Goal: Task Accomplishment & Management: Use online tool/utility

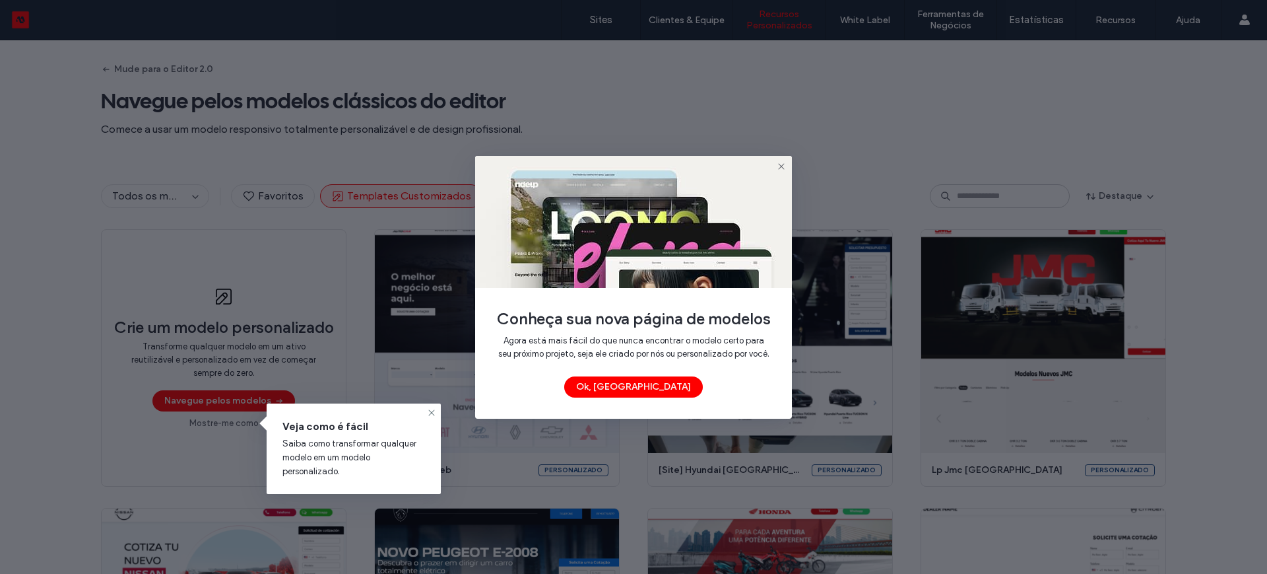
click at [781, 161] on icon at bounding box center [781, 166] width 11 height 11
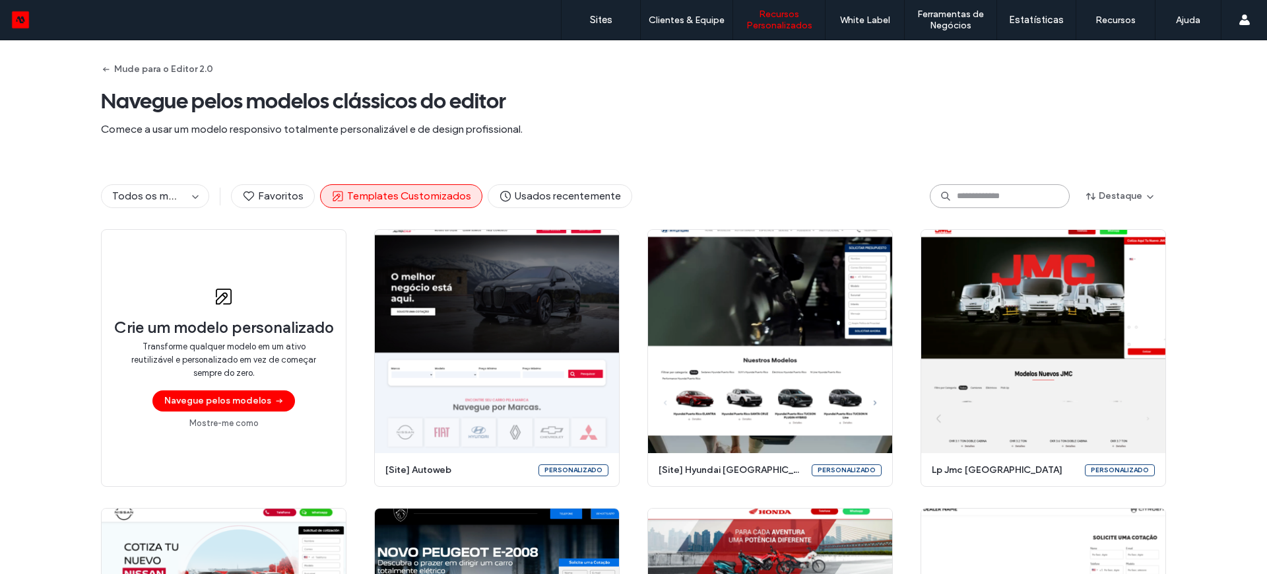
click at [962, 194] on input at bounding box center [1000, 196] width 140 height 24
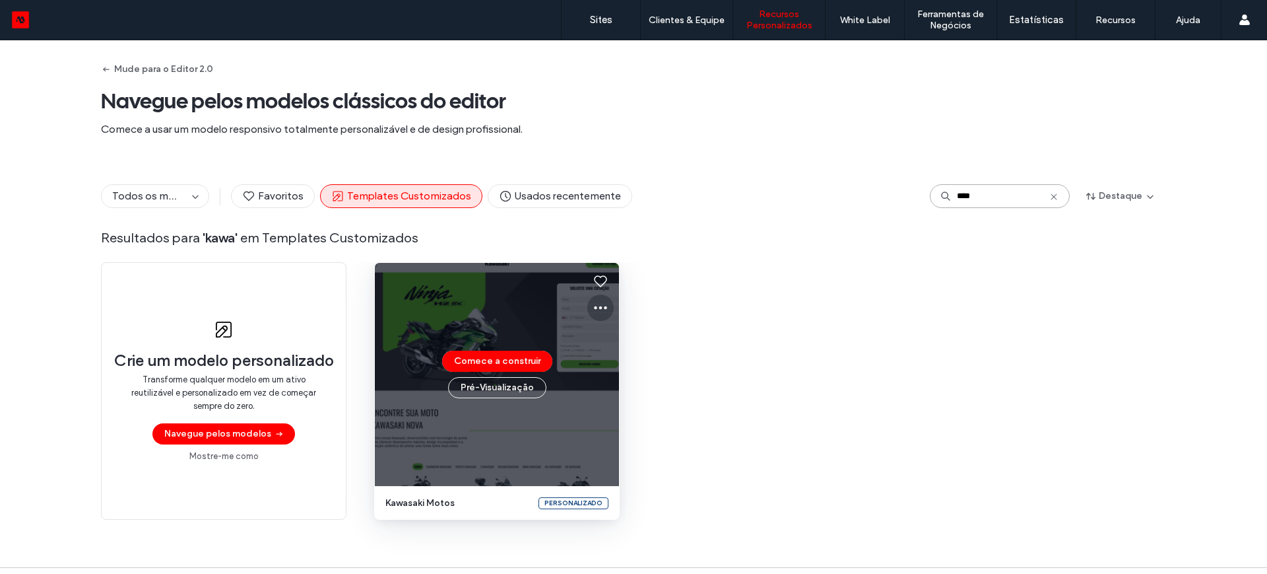
type input "****"
click at [593, 305] on icon at bounding box center [601, 308] width 16 height 16
click at [614, 369] on span "Editar modelo" at bounding box center [637, 369] width 55 height 13
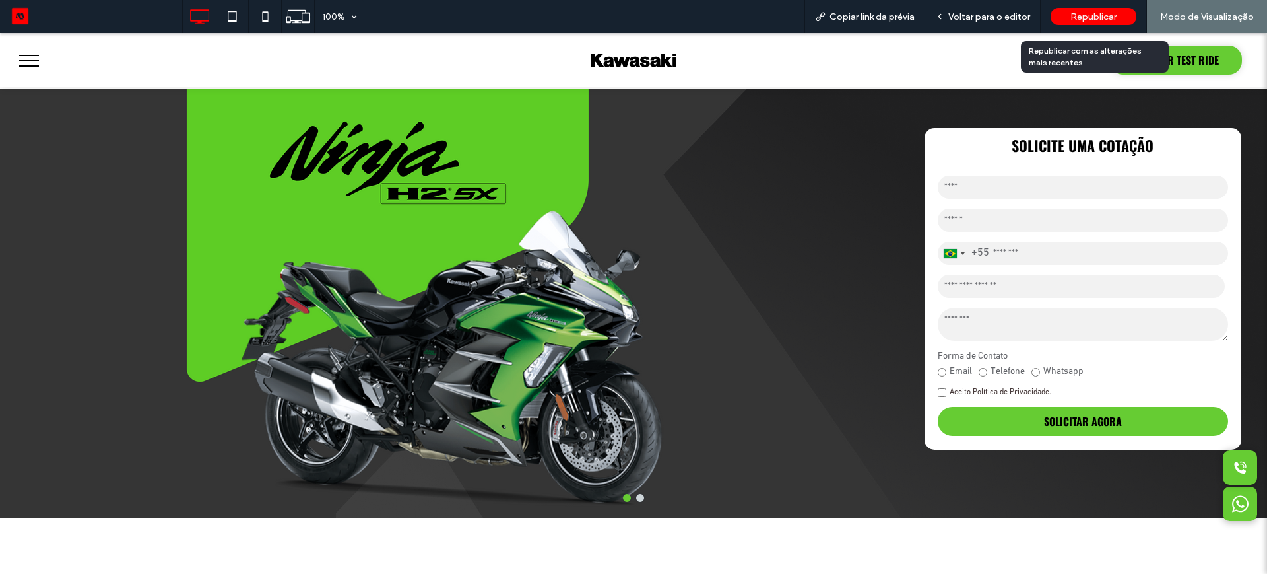
click at [1080, 16] on span "Republicar" at bounding box center [1093, 16] width 46 height 11
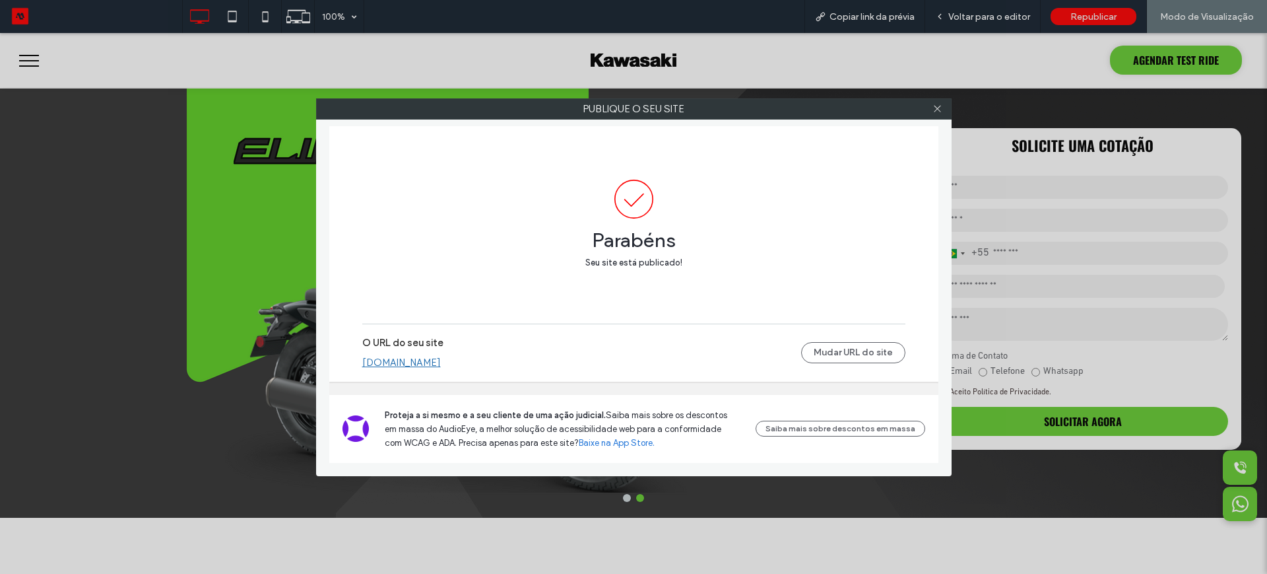
click at [405, 362] on link "kawasaki.motorleads.co" at bounding box center [401, 362] width 79 height 12
